Goal: Task Accomplishment & Management: Use online tool/utility

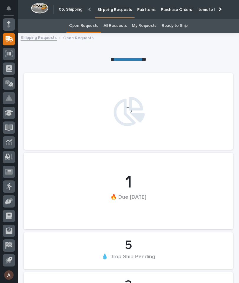
click at [143, 11] on p "Fab Items" at bounding box center [146, 6] width 18 height 12
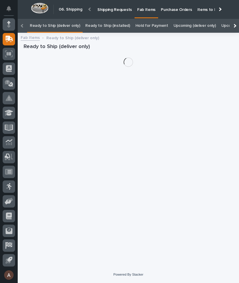
click at [235, 19] on div at bounding box center [233, 26] width 9 height 14
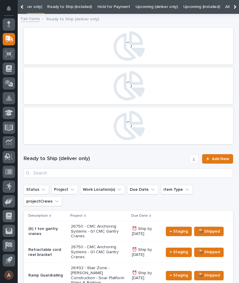
scroll to position [0, 59]
click at [224, 8] on link "All" at bounding box center [226, 7] width 4 height 14
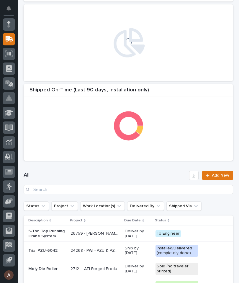
scroll to position [125, 0]
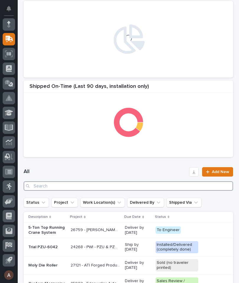
click at [130, 186] on input "Search" at bounding box center [128, 185] width 209 height 9
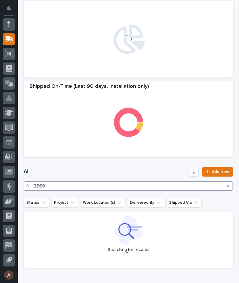
type input "26695"
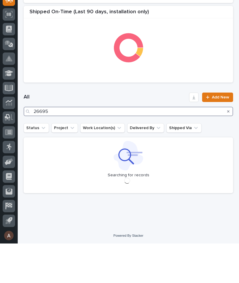
scroll to position [146, 0]
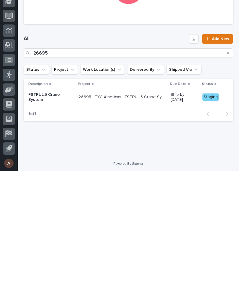
click at [122, 205] on p "26695 - TYC Americas - FSTRUL.5 Crane System" at bounding box center [122, 208] width 88 height 6
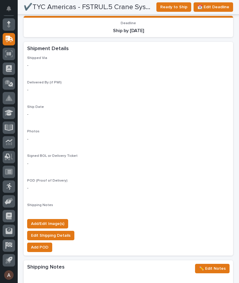
scroll to position [454, 0]
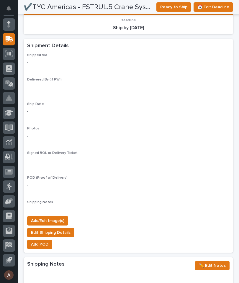
click at [60, 217] on span "Add/Edit Image(s)" at bounding box center [47, 220] width 33 height 7
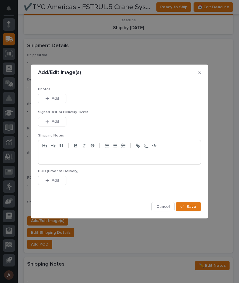
click at [59, 98] on button "Add" at bounding box center [52, 98] width 28 height 9
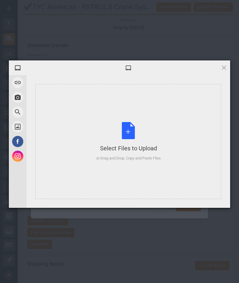
click at [180, 121] on div "Select Files to Upload or Drag and Drop, Copy and Paste Files" at bounding box center [128, 141] width 186 height 115
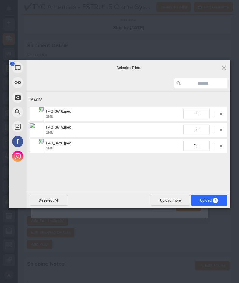
click at [209, 195] on span "Upload 3" at bounding box center [209, 199] width 36 height 11
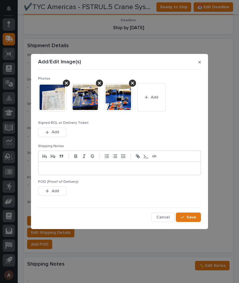
click at [195, 216] on span "Save" at bounding box center [191, 216] width 10 height 5
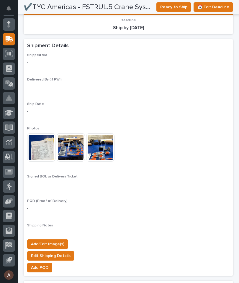
click at [4, 45] on div at bounding box center [9, 40] width 12 height 15
click at [11, 38] on icon at bounding box center [10, 39] width 8 height 6
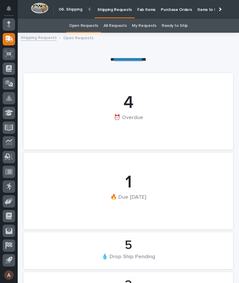
click at [221, 12] on div at bounding box center [218, 9] width 9 height 18
click at [158, 13] on link "Fab Items" at bounding box center [146, 9] width 24 height 18
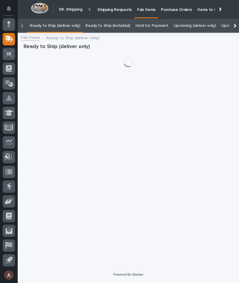
scroll to position [0, -74]
click at [235, 19] on div at bounding box center [233, 26] width 9 height 14
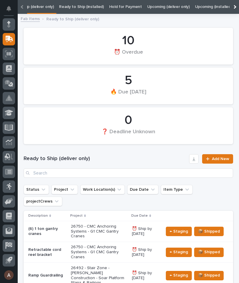
scroll to position [0, 59]
click at [224, 10] on link "All" at bounding box center [226, 7] width 4 height 14
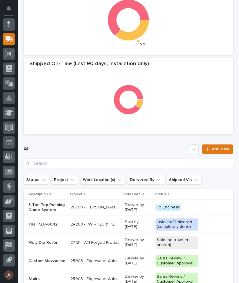
scroll to position [163, 0]
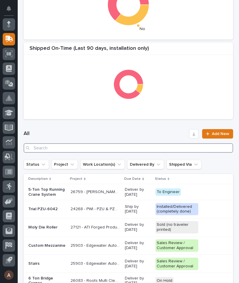
click at [134, 151] on input "Search" at bounding box center [128, 147] width 209 height 9
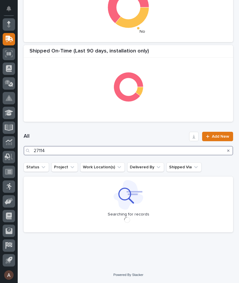
scroll to position [160, 0]
type input "27114"
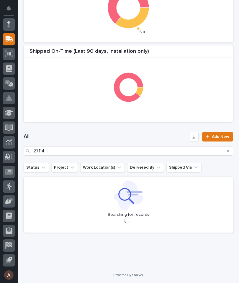
click at [129, 128] on div "All 27114 Add New" at bounding box center [128, 144] width 209 height 38
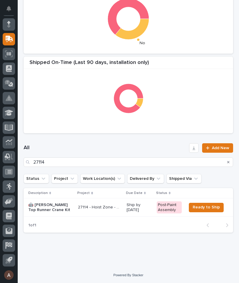
scroll to position [149, 0]
click at [39, 208] on p "🤖 [PERSON_NAME] Top Runner Crane Kit" at bounding box center [50, 208] width 45 height 10
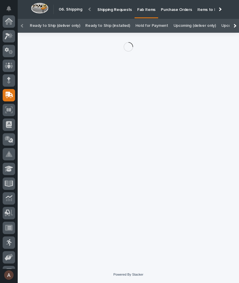
scroll to position [16, 0]
